Goal: Navigation & Orientation: Find specific page/section

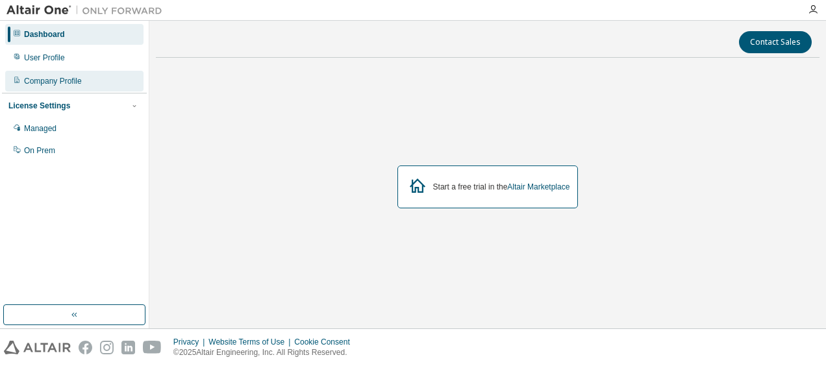
click at [79, 84] on div "Company Profile" at bounding box center [53, 81] width 58 height 10
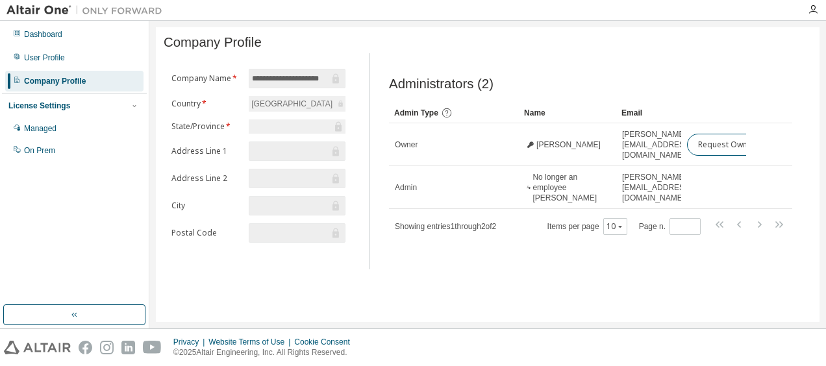
scroll to position [0, 16]
click at [53, 51] on div "User Profile" at bounding box center [74, 57] width 138 height 21
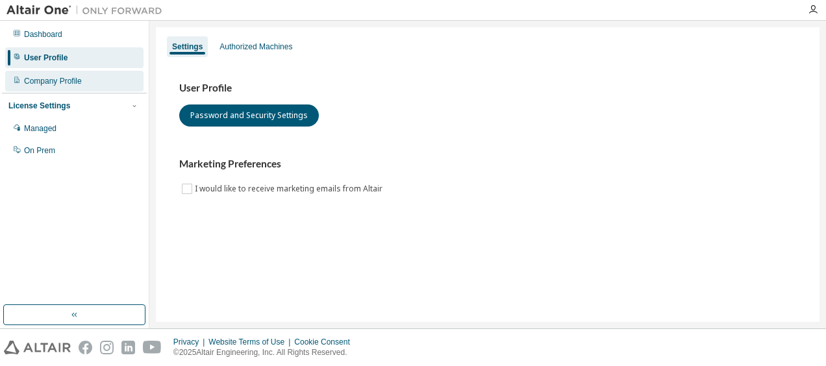
click at [44, 82] on div "Company Profile" at bounding box center [53, 81] width 58 height 10
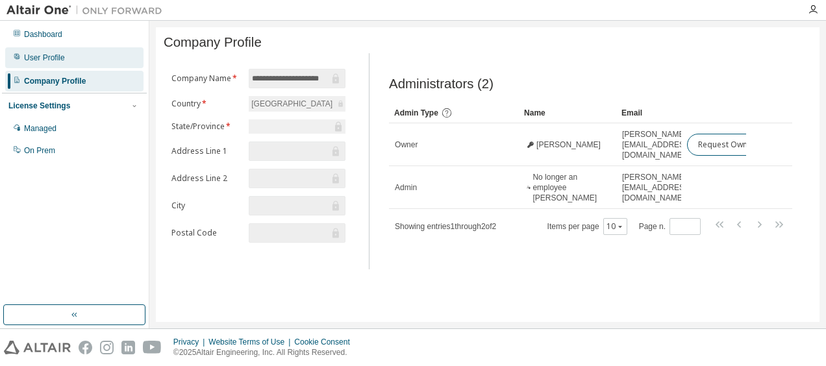
click at [57, 55] on div "User Profile" at bounding box center [44, 58] width 41 height 10
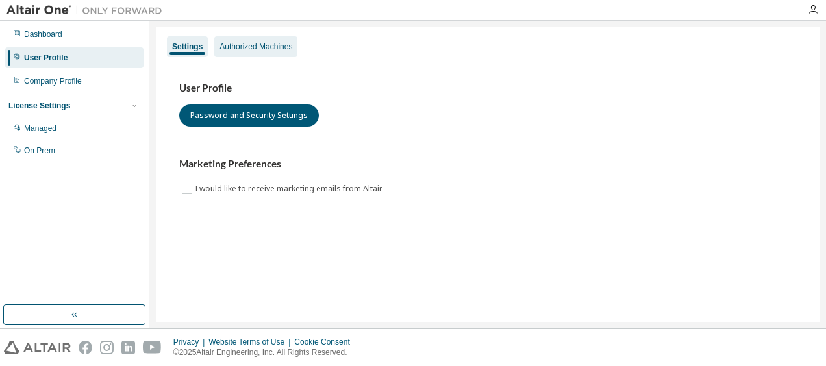
click at [276, 44] on div "Authorized Machines" at bounding box center [256, 47] width 73 height 10
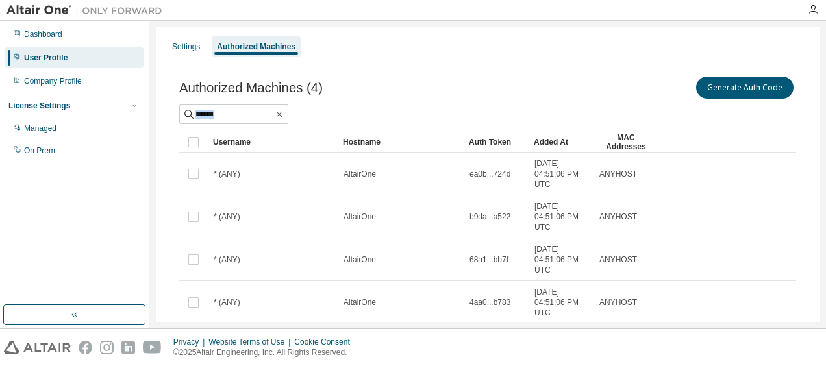
drag, startPoint x: 825, startPoint y: 87, endPoint x: 822, endPoint y: 179, distance: 91.7
click at [822, 179] on div "Settings Authorized Machines Authorized Machines (4) Generate Auth Code Clear L…" at bounding box center [487, 175] width 677 height 308
drag, startPoint x: 822, startPoint y: 179, endPoint x: 596, endPoint y: 26, distance: 272.2
click at [596, 26] on div "Settings Authorized Machines Authorized Machines (4) Generate Auth Code Clear L…" at bounding box center [487, 175] width 677 height 308
click at [49, 30] on div "Dashboard" at bounding box center [43, 34] width 38 height 10
